Goal: Check status: Check status

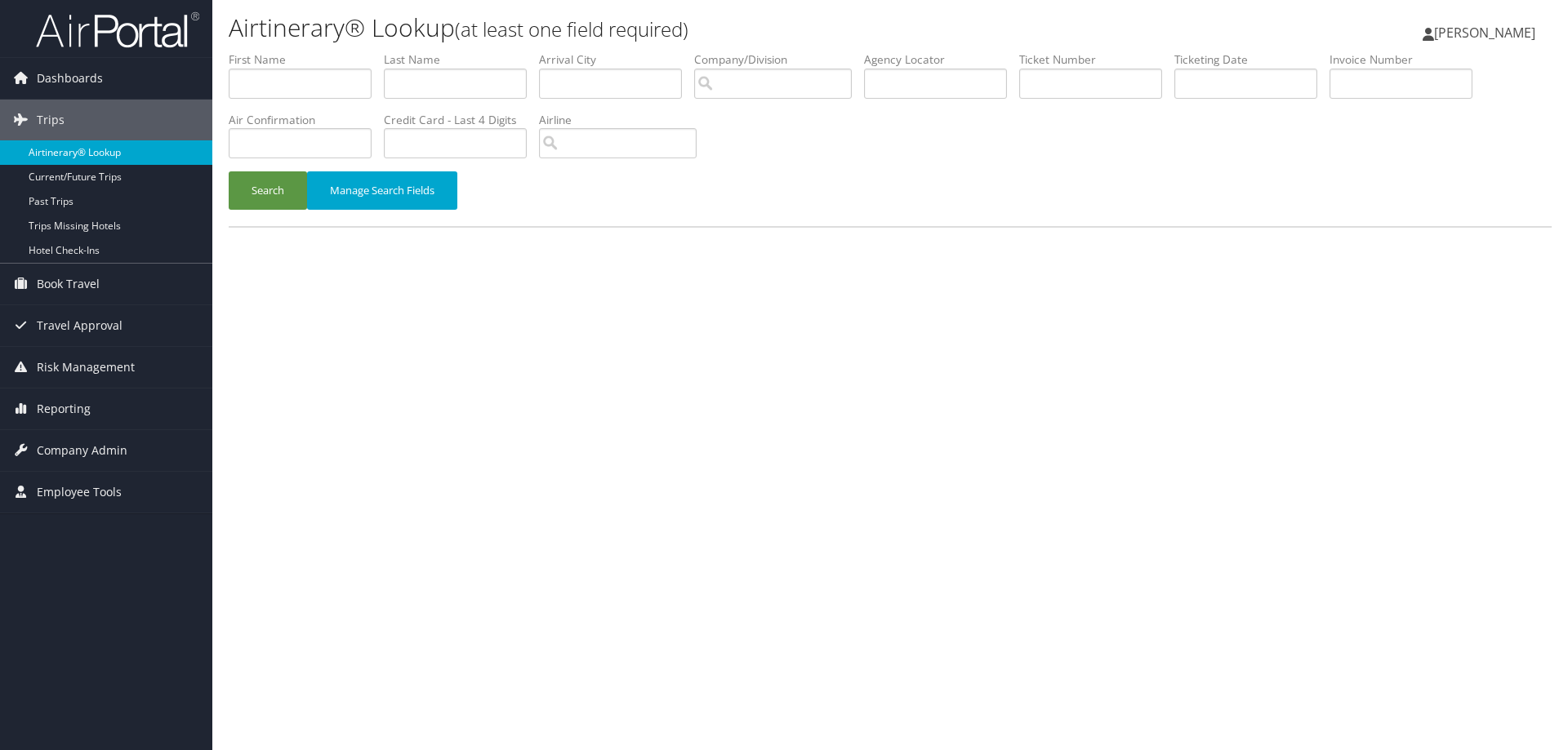
click at [60, 148] on link "Airtinerary® Lookup" at bounding box center [106, 152] width 213 height 24
click at [389, 86] on input "text" at bounding box center [455, 84] width 143 height 30
type input "lee"
click at [319, 78] on input "text" at bounding box center [300, 84] width 143 height 30
type input "andre"
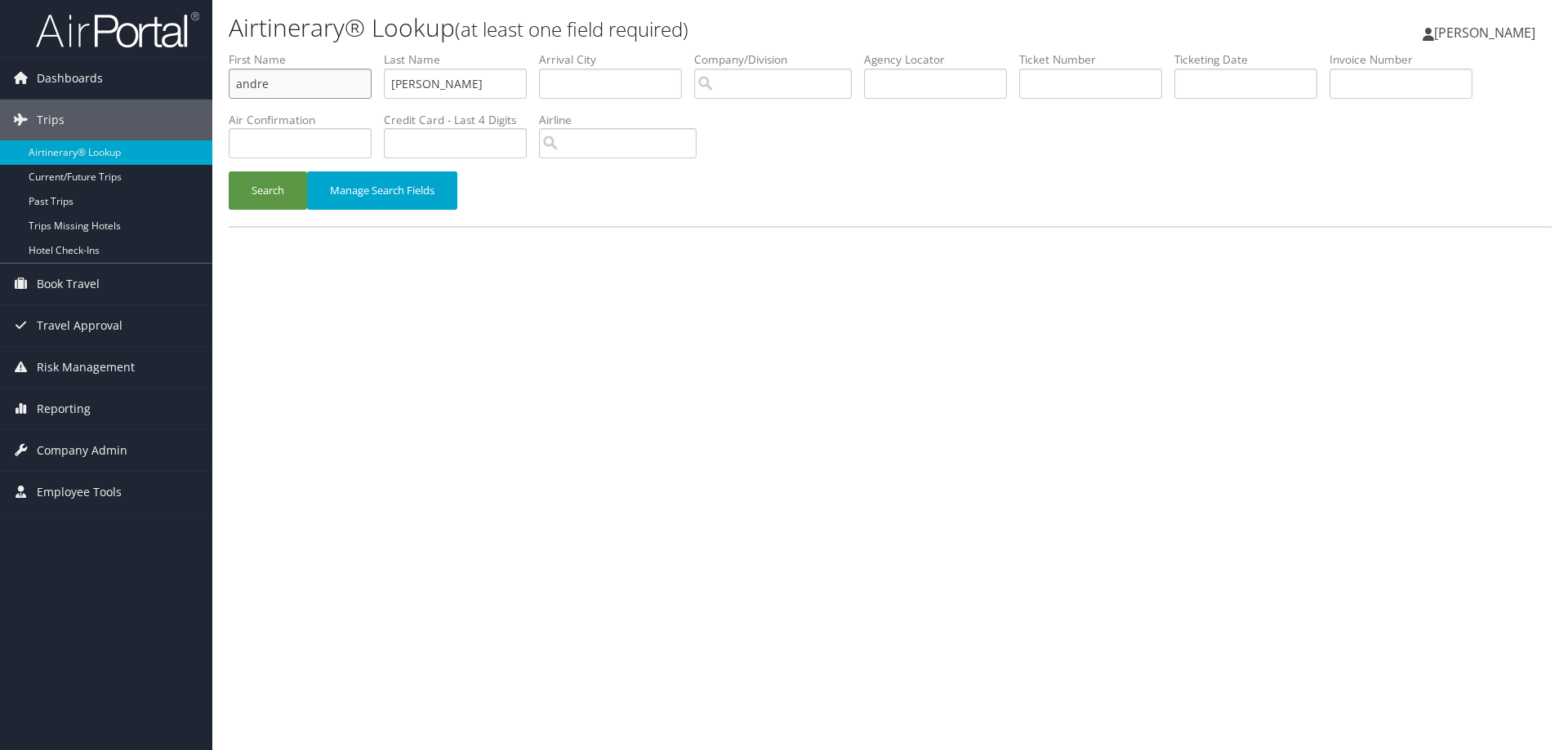
click at [229, 172] on button "Search" at bounding box center [268, 191] width 79 height 39
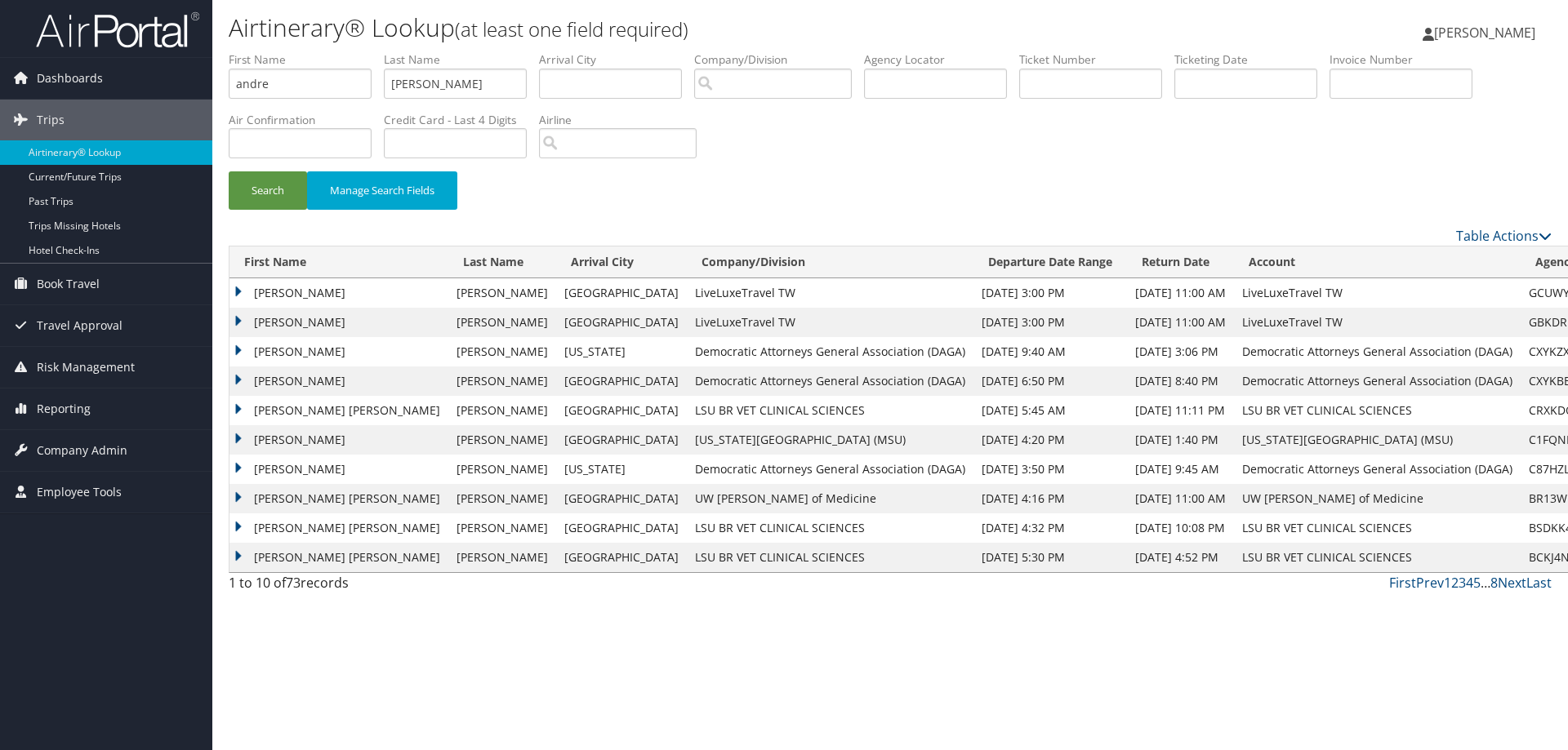
click at [294, 435] on td "ANDRE YAN JYH" at bounding box center [338, 439] width 219 height 29
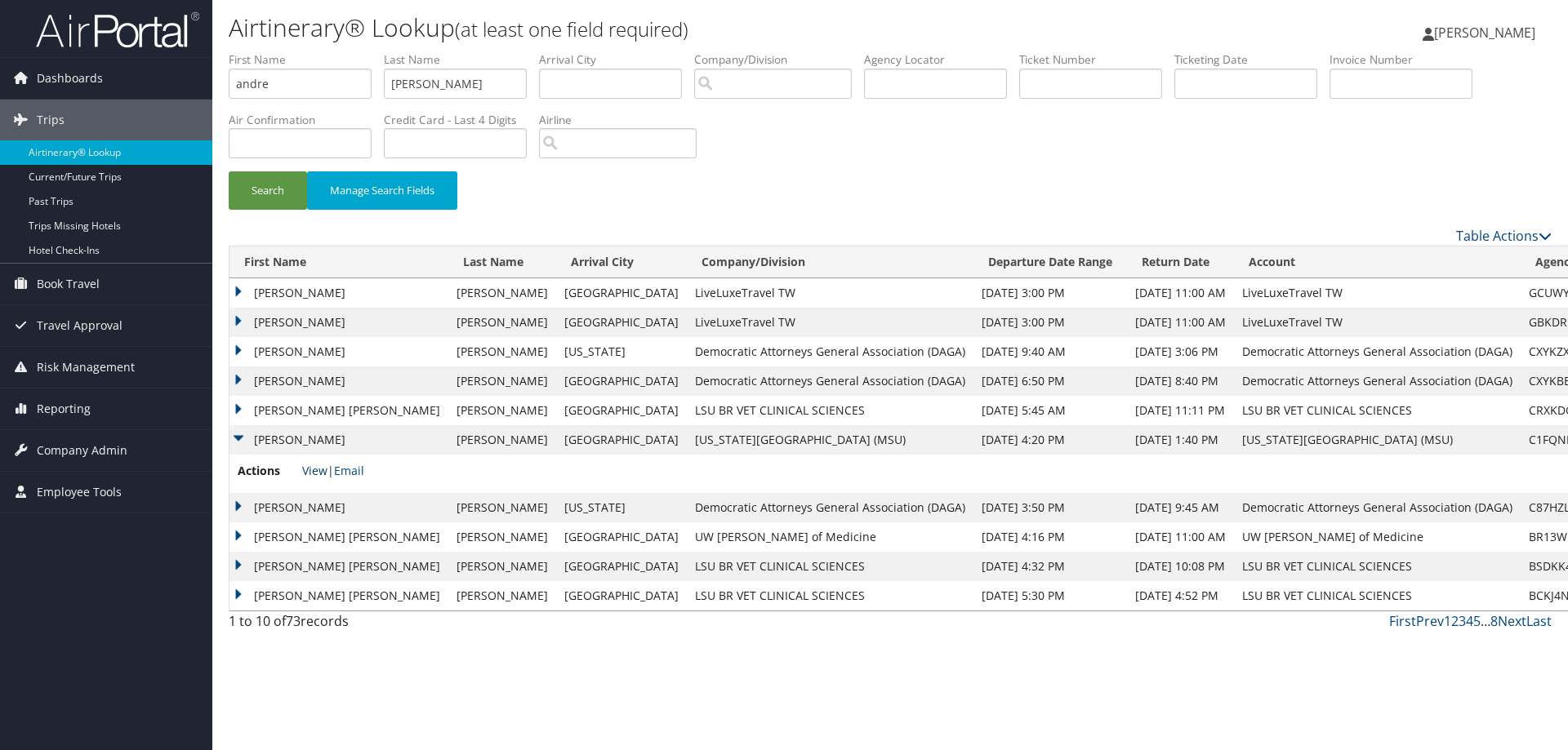
click at [316, 475] on link "View" at bounding box center [315, 470] width 25 height 16
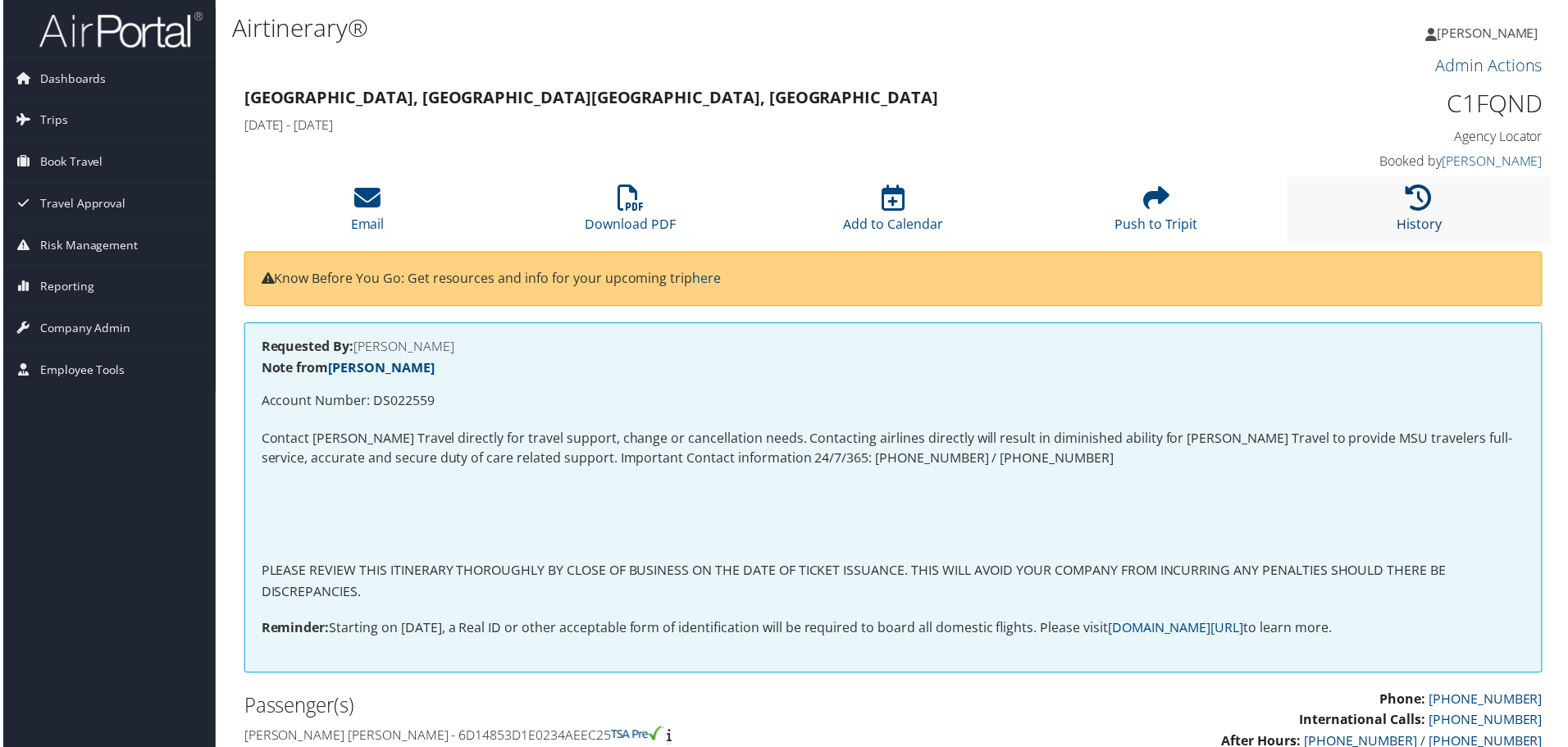
click at [1418, 208] on icon at bounding box center [1421, 198] width 26 height 26
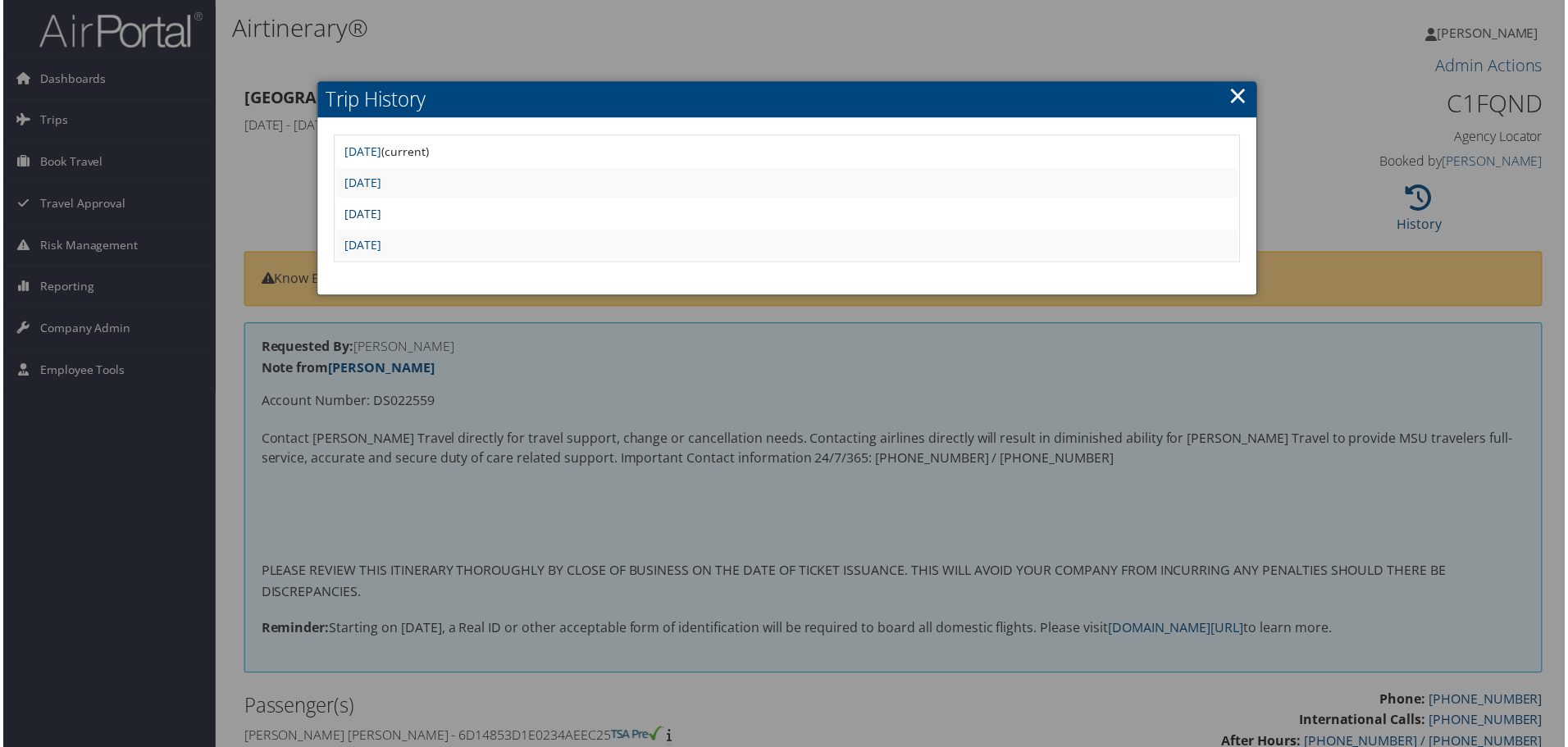
click at [380, 216] on link "Mon Apr 21 09:33:08 MDT 2025" at bounding box center [362, 215] width 37 height 16
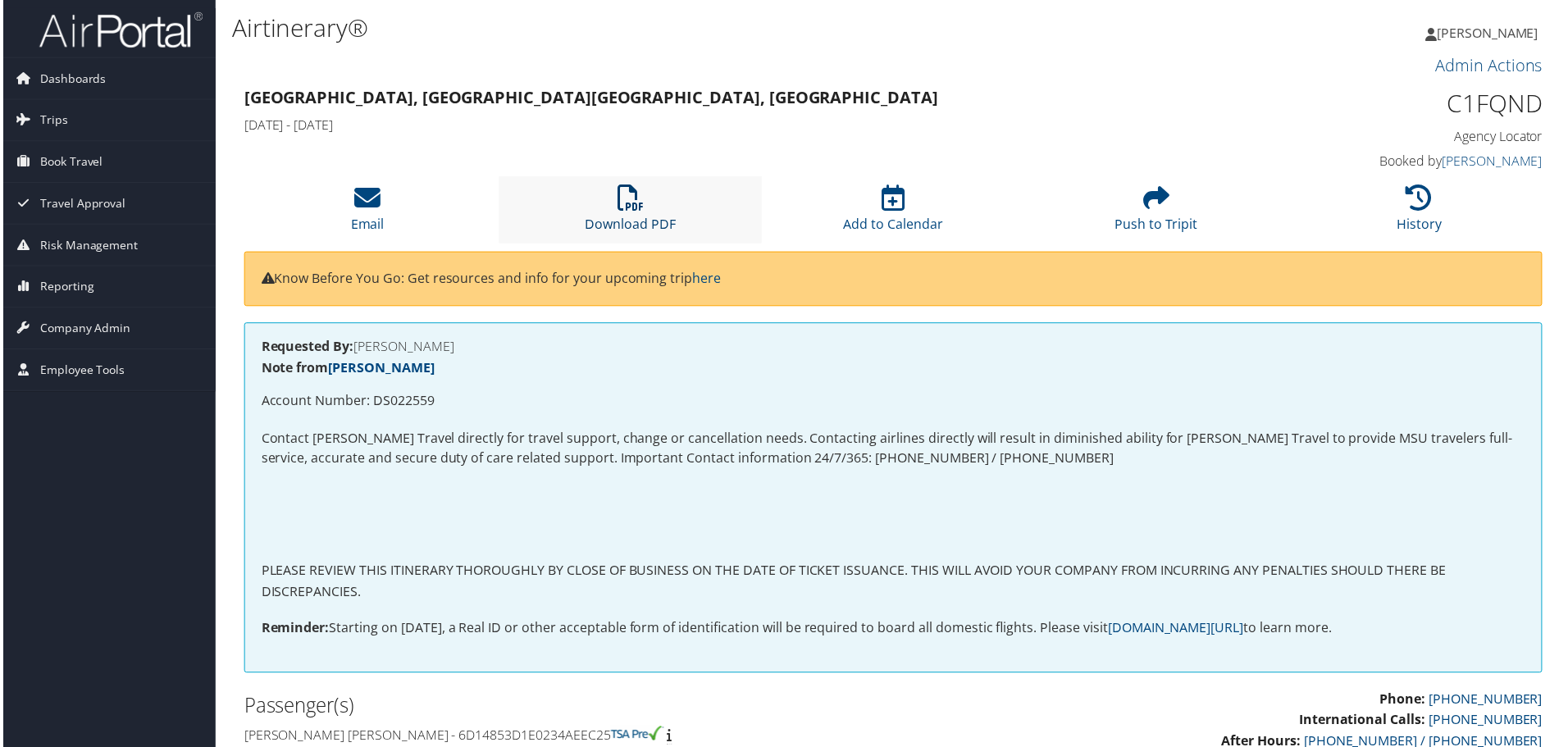
click at [618, 199] on icon at bounding box center [629, 198] width 26 height 26
